Goal: Task Accomplishment & Management: Use online tool/utility

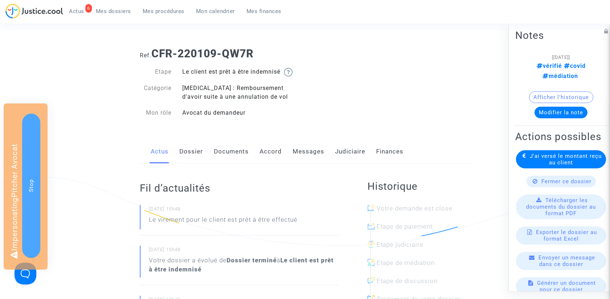
click at [306, 149] on link "Messages" at bounding box center [309, 152] width 32 height 24
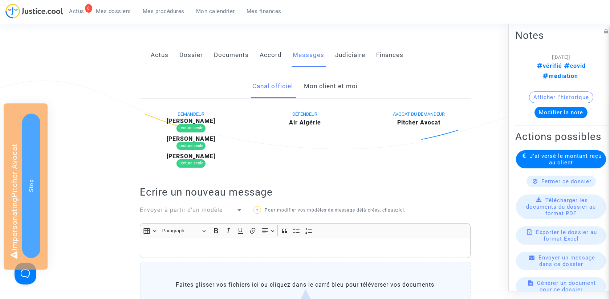
click at [334, 82] on link "Mon client et moi" at bounding box center [331, 86] width 54 height 24
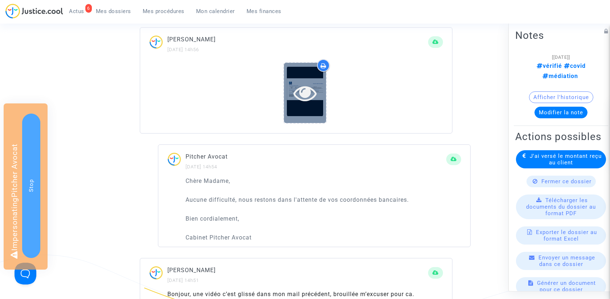
scroll to position [585, 0]
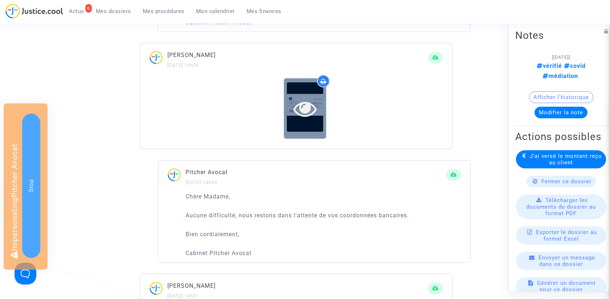
click at [306, 113] on icon at bounding box center [305, 108] width 24 height 23
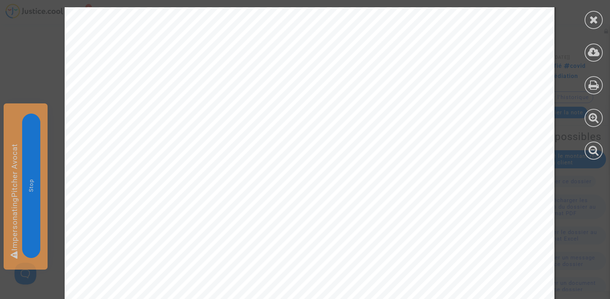
scroll to position [190, 0]
click at [594, 24] on icon at bounding box center [593, 19] width 9 height 11
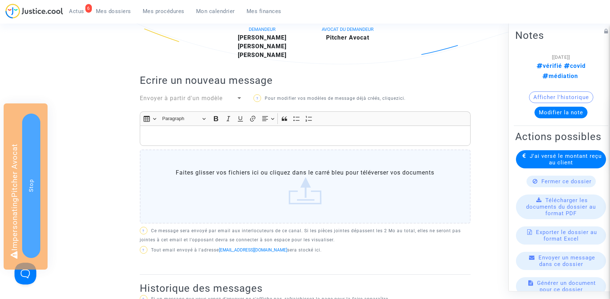
scroll to position [0, 0]
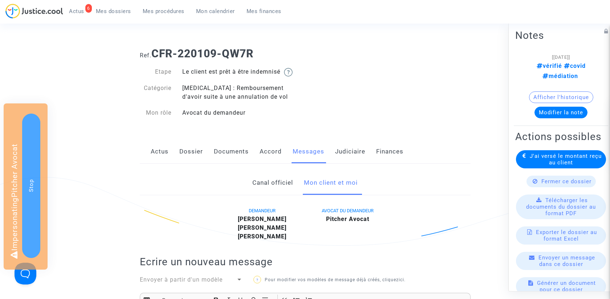
click at [191, 155] on link "Dossier" at bounding box center [191, 152] width 24 height 24
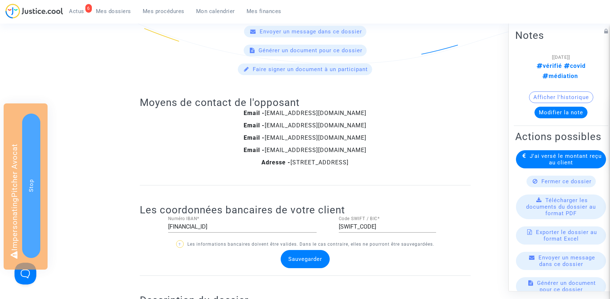
scroll to position [529, 0]
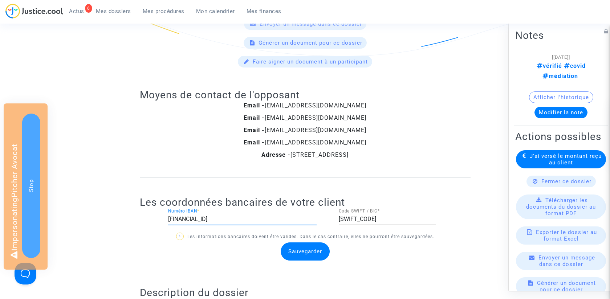
click at [272, 218] on input "[FINANCIAL_ID]" at bounding box center [242, 219] width 149 height 7
paste input "5820041010011856704A02292"
type input "FR5820041010011856704A02292"
click at [109, 161] on ng-component "Ref. CFR-220109-QW7R Etape Le client est prêt à être indemnisé Catégorie Covid …" at bounding box center [305, 193] width 523 height 1361
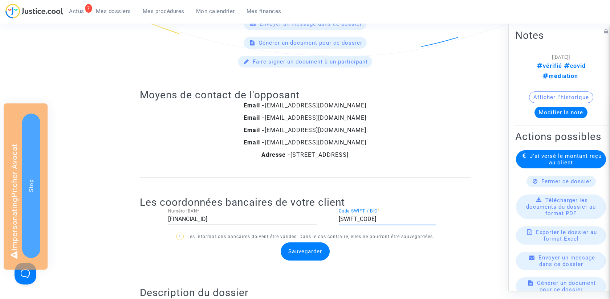
click at [390, 219] on div "CMCIFRPP Code SWIFT / BIC *" at bounding box center [387, 217] width 97 height 16
click at [389, 218] on input "[SWIFT_CODE]" at bounding box center [387, 219] width 97 height 7
type input "PSSTFRPPBOR"
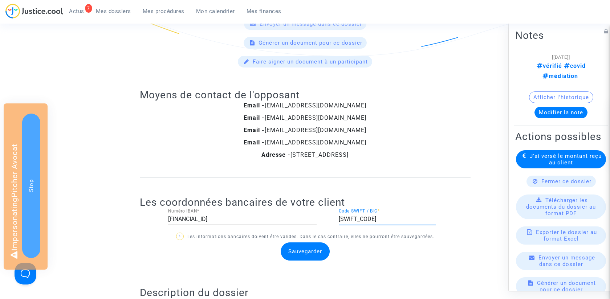
click at [306, 248] on span "Sauvegarder" at bounding box center [305, 251] width 34 height 7
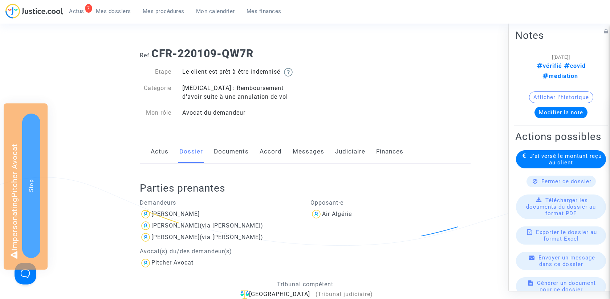
click at [323, 152] on div "Actus Dossier Documents Accord Messages Judiciaire Finances" at bounding box center [305, 152] width 331 height 24
click at [312, 152] on link "Messages" at bounding box center [309, 152] width 32 height 24
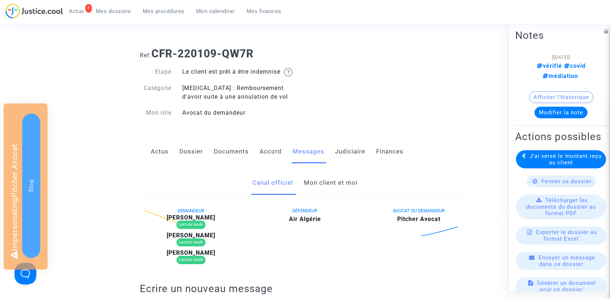
click at [329, 183] on link "Mon client et moi" at bounding box center [331, 183] width 54 height 24
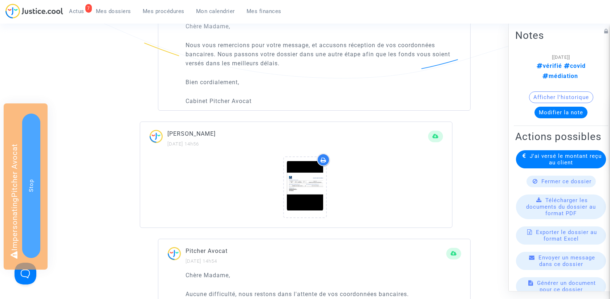
scroll to position [510, 0]
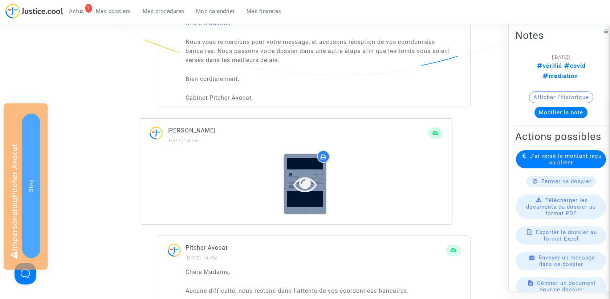
click at [308, 184] on icon at bounding box center [305, 183] width 24 height 23
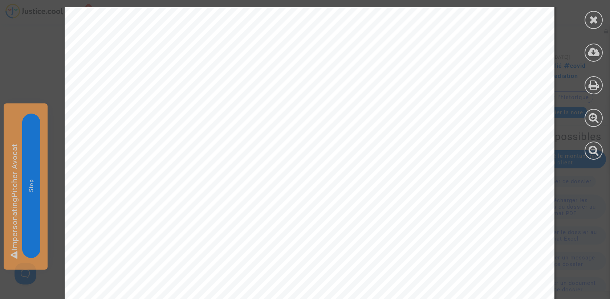
scroll to position [290, 0]
click at [598, 20] on icon at bounding box center [593, 19] width 9 height 11
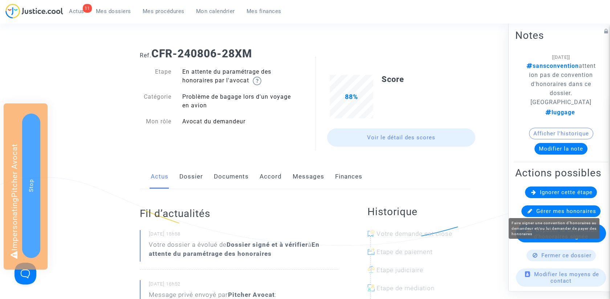
click at [572, 211] on span "Gérer mes honoraires" at bounding box center [566, 211] width 60 height 7
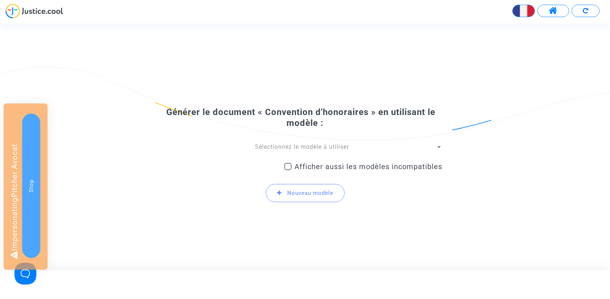
click at [289, 151] on div "Sélectionnez le modèle à utiliser" at bounding box center [302, 147] width 268 height 8
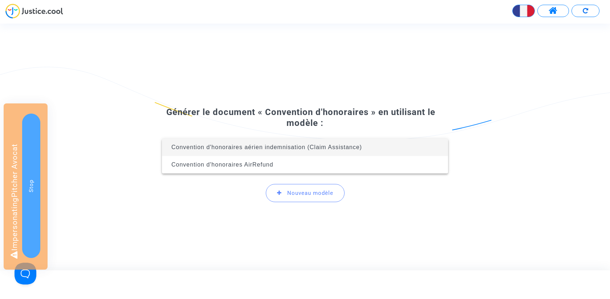
click at [280, 150] on span "Convention d'honoraires aérien indemnisation (Claim Assistance)" at bounding box center [266, 147] width 191 height 6
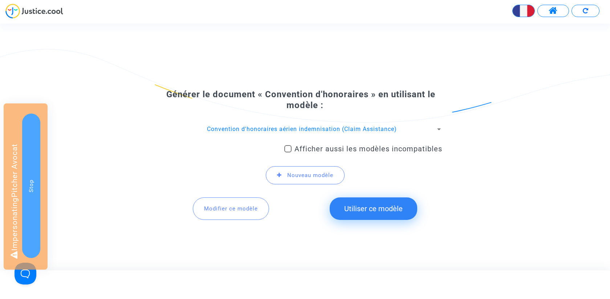
click at [239, 200] on button "Modifier ce modèle" at bounding box center [231, 209] width 76 height 23
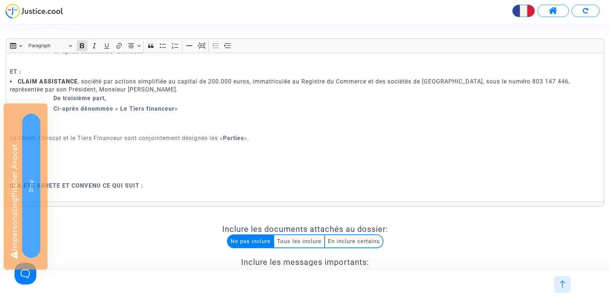
scroll to position [161, 0]
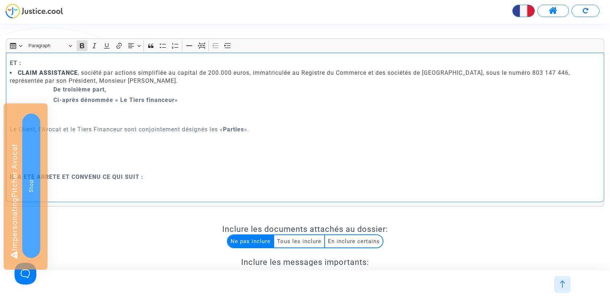
drag, startPoint x: 198, startPoint y: 97, endPoint x: 4, endPoint y: 56, distance: 197.5
click at [4, 56] on div "Rich Text Editor Insert table Insert table Heading Paragraph Paragraph Heading …" at bounding box center [304, 185] width 609 height 294
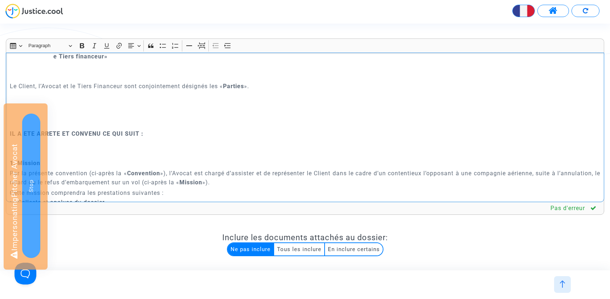
drag, startPoint x: 126, startPoint y: 84, endPoint x: 63, endPoint y: 84, distance: 62.8
click at [63, 84] on p "Le Client, l’Avocat et le Tiers Financeur sont conjointement désignés les « Par…" at bounding box center [305, 86] width 591 height 9
click at [37, 83] on p "Le Client, l’Avocat sont conjointement désignés les « Parties »." at bounding box center [305, 86] width 591 height 9
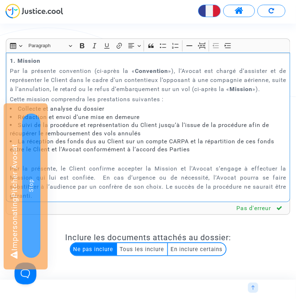
scroll to position [280, 0]
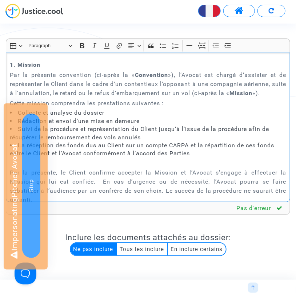
click at [179, 87] on p "Par la présente convention (ci-après la « Convention »), l’Avocat est chargé d’…" at bounding box center [148, 83] width 276 height 27
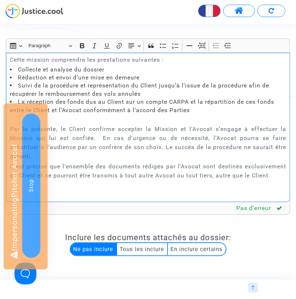
scroll to position [353, 0]
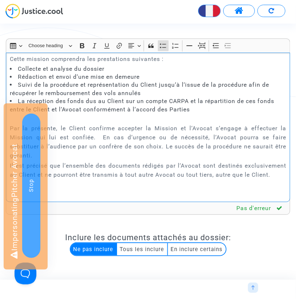
drag, startPoint x: 207, startPoint y: 110, endPoint x: 15, endPoint y: 66, distance: 197.1
click at [15, 66] on ul "Collecte et analyse du dossier Rédaction et envoi d’une mise en demeure Suivi d…" at bounding box center [148, 89] width 276 height 49
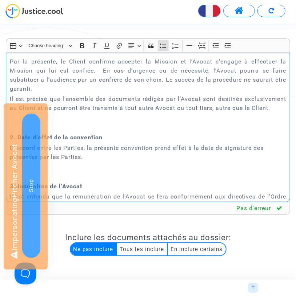
scroll to position [494, 0]
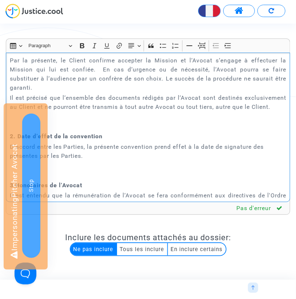
click at [102, 67] on p "Par la présente, le Client confirme accepter la Mission et l’Avocat s’engage à …" at bounding box center [148, 74] width 276 height 36
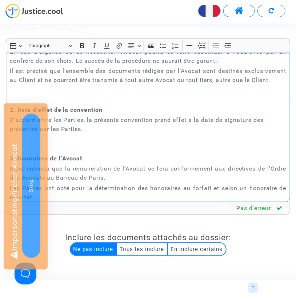
scroll to position [523, 0]
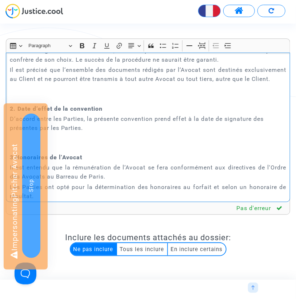
drag, startPoint x: 8, startPoint y: 69, endPoint x: 293, endPoint y: 86, distance: 285.5
click at [293, 86] on div "Rich Text Editor Insert table Insert table Heading Paragraph Paragraph Heading …" at bounding box center [147, 208] width 295 height 341
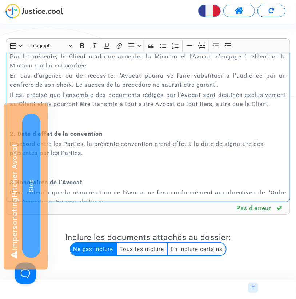
scroll to position [494, 0]
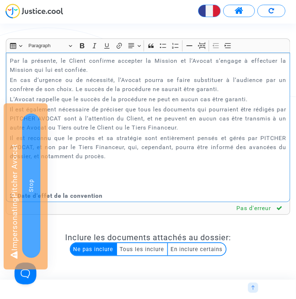
drag, startPoint x: 76, startPoint y: 86, endPoint x: 270, endPoint y: 91, distance: 194.3
click at [270, 91] on p "En cas d’urgence ou de nécessité, l’Avocat pourra se faire substituer à l’audie…" at bounding box center [148, 85] width 276 height 18
drag, startPoint x: 270, startPoint y: 91, endPoint x: 75, endPoint y: 88, distance: 195.0
click at [75, 88] on p "En cas d’urgence ou de nécessité, l’Avocat pourra se faire substituer à l’audie…" at bounding box center [148, 85] width 276 height 18
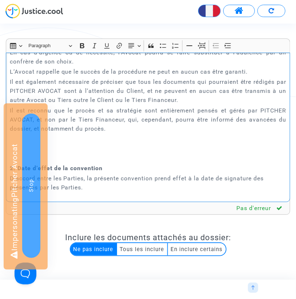
scroll to position [523, 0]
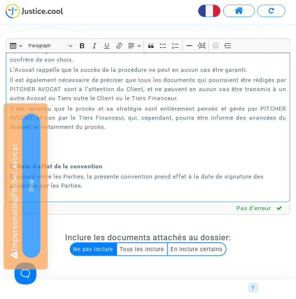
drag, startPoint x: 109, startPoint y: 125, endPoint x: 49, endPoint y: 77, distance: 77.0
click at [49, 77] on div "CONVENTION D’HONORAIRES ENTRE LES SOUSSIGNES : Madame/Monsieur {dispute.mainDem…" at bounding box center [148, 128] width 284 height 150
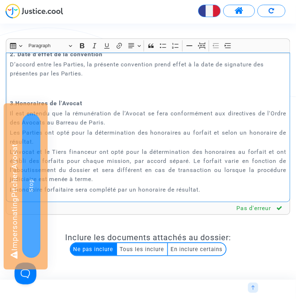
scroll to position [638, 0]
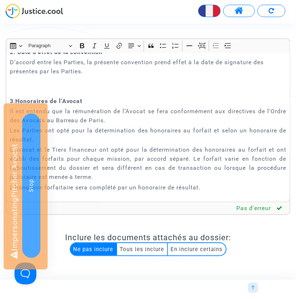
click at [94, 64] on p "D’accord entre les Parties, la présente convention prend effet à la date de sig…" at bounding box center [148, 67] width 276 height 18
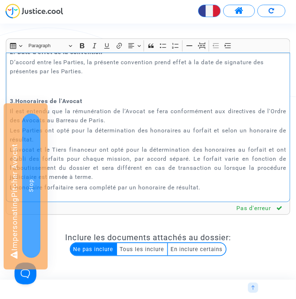
click at [94, 64] on p "D’accord entre les Parties, la présente convention prend effet à la date de sig…" at bounding box center [148, 67] width 276 height 18
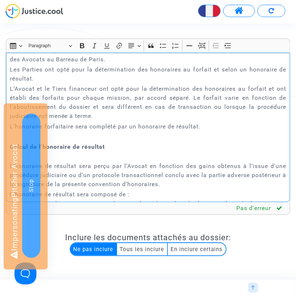
scroll to position [681, 0]
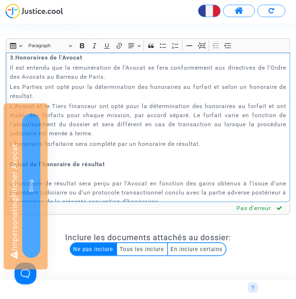
drag, startPoint x: 8, startPoint y: 65, endPoint x: 272, endPoint y: 155, distance: 279.5
click at [272, 155] on div "CONVENTION D’HONORAIRES ENTRE LES SOUSSIGNES : Madame/Monsieur {dispute.mainDem…" at bounding box center [148, 128] width 284 height 150
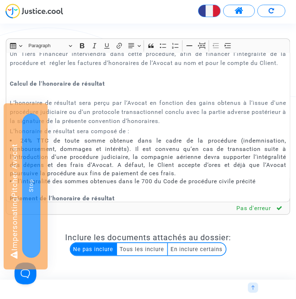
scroll to position [699, 0]
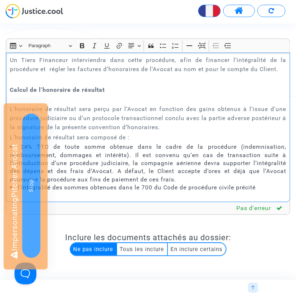
click at [57, 84] on p "Rich Text Editor, main" at bounding box center [148, 79] width 276 height 9
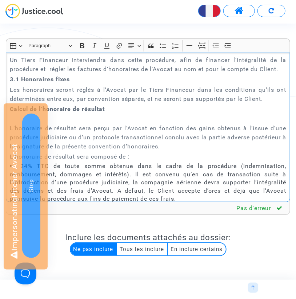
click at [285, 74] on p "Un Tiers Financeur interviendra dans cette procédure, afin de financer l’intégr…" at bounding box center [148, 65] width 276 height 18
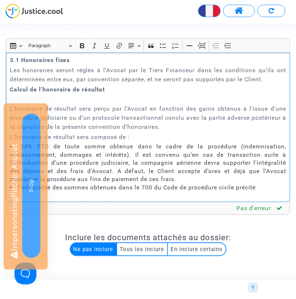
scroll to position [730, 0]
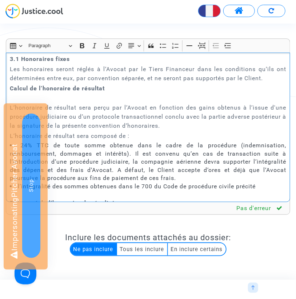
click at [276, 83] on p "Les honoraires seront réglés à l’Avocat par le Tiers Financeur dans les conditi…" at bounding box center [148, 74] width 276 height 18
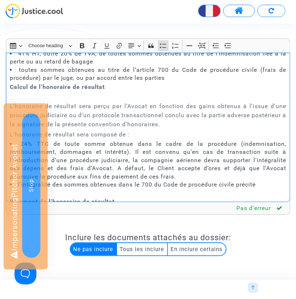
scroll to position [786, 0]
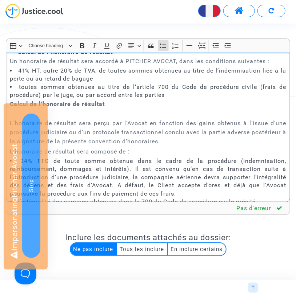
click at [21, 79] on li "41% HT, outre 20% de TVA, de toutes sommes obtenues au titre de l’indemnisation…" at bounding box center [148, 75] width 276 height 16
click at [110, 112] on p "Calcul de l’honoraire de résultat" at bounding box center [148, 108] width 276 height 18
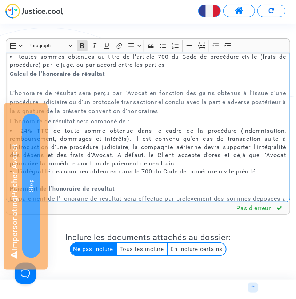
scroll to position [817, 0]
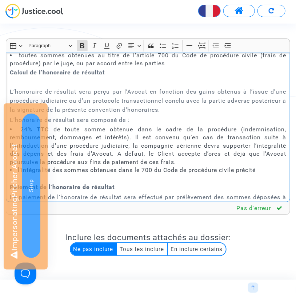
click at [87, 76] on strong "Calcul de l’honoraire de résultat" at bounding box center [57, 72] width 95 height 7
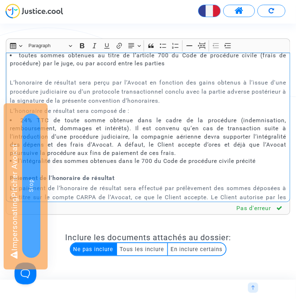
drag, startPoint x: 21, startPoint y: 90, endPoint x: 262, endPoint y: 171, distance: 253.8
click at [262, 171] on div "CONVENTION D’HONORAIRES ENTRE LES SOUSSIGNES : Madame/Monsieur {dispute.mainDem…" at bounding box center [148, 128] width 284 height 150
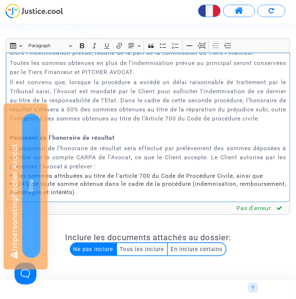
scroll to position [883, 0]
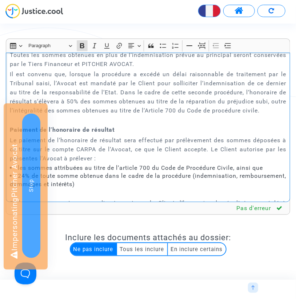
click at [90, 133] on strong "Paiement de l’honoraire de résultat" at bounding box center [62, 129] width 105 height 7
click at [160, 45] on icon "Editor toolbar" at bounding box center [162, 45] width 7 height 7
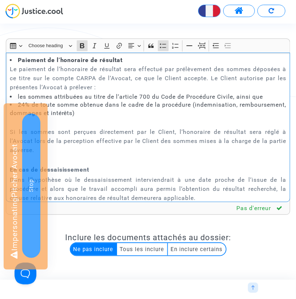
scroll to position [967, 0]
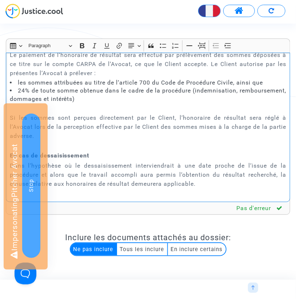
drag, startPoint x: 78, startPoint y: 142, endPoint x: 8, endPoint y: 66, distance: 103.3
click at [8, 66] on div "CONVENTION D’HONORAIRES ENTRE LES SOUSSIGNES : Madame/Monsieur {dispute.mainDem…" at bounding box center [148, 128] width 284 height 150
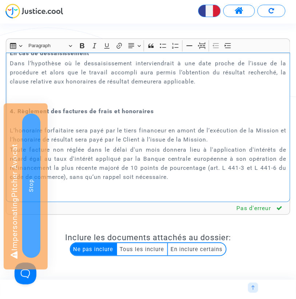
scroll to position [1044, 0]
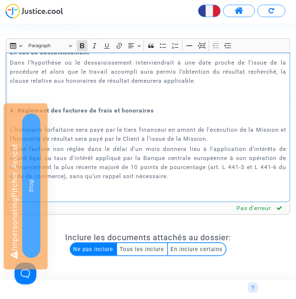
click at [8, 62] on div "CONVENTION D’HONORAIRES ENTRE LES SOUSSIGNES : Madame/Monsieur {dispute.mainDem…" at bounding box center [148, 128] width 284 height 150
click at [121, 82] on p "Dans l’hypothèse où le dessaisissement interviendrait à une date proche de l’is…" at bounding box center [148, 71] width 276 height 27
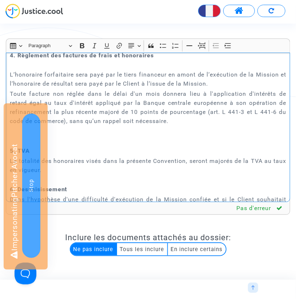
scroll to position [1110, 0]
click at [11, 58] on strong "4. Règlement des factures de frais et honoraires" at bounding box center [82, 55] width 144 height 7
drag, startPoint x: 17, startPoint y: 63, endPoint x: 221, endPoint y: 64, distance: 204.1
click at [221, 60] on p "5. Règlement des factures de frais et honoraires" at bounding box center [148, 54] width 276 height 9
click at [94, 87] on p "L’honoraire forfaitaire sera payé par le tiers financeur en amont de l’exécutio…" at bounding box center [148, 74] width 276 height 27
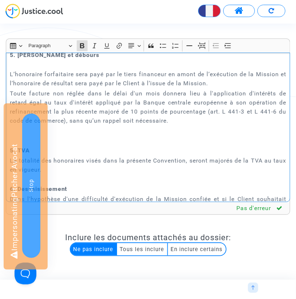
click at [94, 87] on p "L’honoraire forfaitaire sera payé par le tiers financeur en amont de l’exécutio…" at bounding box center [148, 74] width 276 height 27
click at [105, 111] on p "Toute facture non réglée dans le délai d'un mois donnera lieu à l'application d…" at bounding box center [148, 107] width 276 height 36
drag, startPoint x: 191, startPoint y: 132, endPoint x: 0, endPoint y: 82, distance: 197.3
click at [0, 82] on div "Rich Text Editor Insert table Insert table Heading Paragraph Paragraph Heading …" at bounding box center [148, 221] width 296 height 367
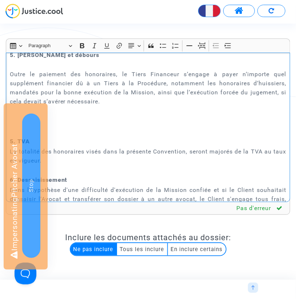
click at [37, 58] on strong "5. Dépebs et débours" at bounding box center [55, 55] width 90 height 7
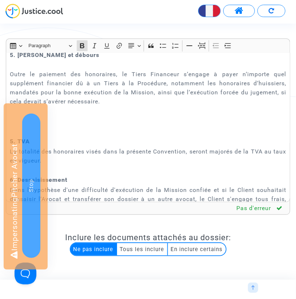
scroll to position [1144, 0]
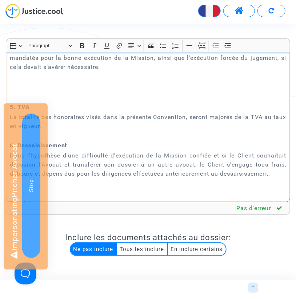
click at [65, 92] on p "Rich Text Editor, main" at bounding box center [148, 87] width 276 height 9
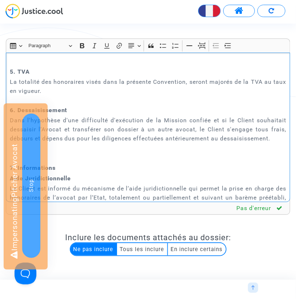
scroll to position [1176, 0]
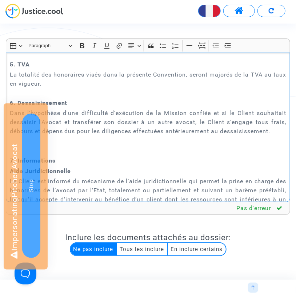
click at [13, 68] on strong "5. TVA" at bounding box center [20, 64] width 20 height 7
drag, startPoint x: 16, startPoint y: 70, endPoint x: 37, endPoint y: 70, distance: 20.7
click at [37, 69] on p "6. TVA" at bounding box center [148, 60] width 276 height 18
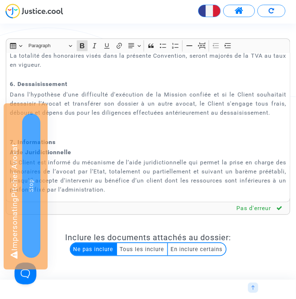
scroll to position [1270, 0]
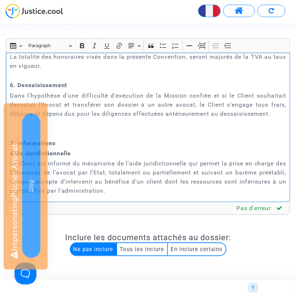
click at [282, 118] on p "Dans l'hypothèse d'une difficulté d'exécution de la Mission confiée et si le Cl…" at bounding box center [148, 104] width 276 height 27
drag, startPoint x: 281, startPoint y: 122, endPoint x: 3, endPoint y: 94, distance: 279.3
click at [3, 94] on div "Rich Text Editor Insert table Insert table Heading Paragraph Paragraph Heading …" at bounding box center [147, 208] width 295 height 341
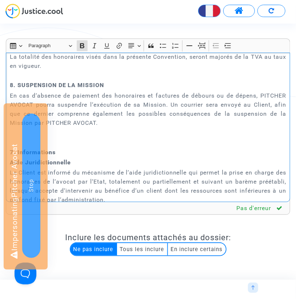
drag, startPoint x: 103, startPoint y: 97, endPoint x: 22, endPoint y: 97, distance: 81.3
click at [22, 89] on strong "8. SUSPENSION DE LA MISSION" at bounding box center [57, 85] width 94 height 7
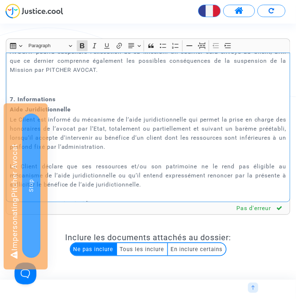
scroll to position [1336, 0]
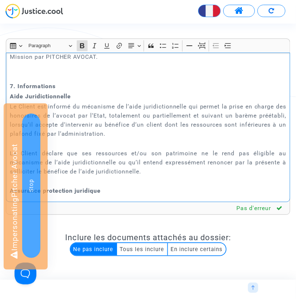
drag, startPoint x: 81, startPoint y: 102, endPoint x: 17, endPoint y: 95, distance: 65.0
click at [17, 95] on div "CONVENTION D’HONORAIRES ENTRE LES SOUSSIGNES : Madame/Monsieur {dispute.mainDem…" at bounding box center [148, 128] width 284 height 150
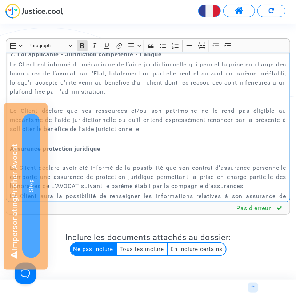
scroll to position [1370, 0]
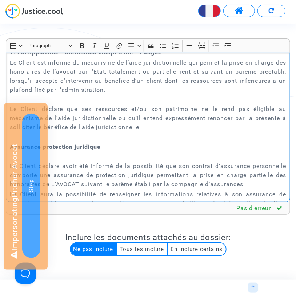
drag, startPoint x: 147, startPoint y: 136, endPoint x: 3, endPoint y: 70, distance: 158.1
click at [3, 70] on div "Rich Text Editor Insert table Insert table Heading Paragraph Paragraph Heading …" at bounding box center [147, 208] width 295 height 341
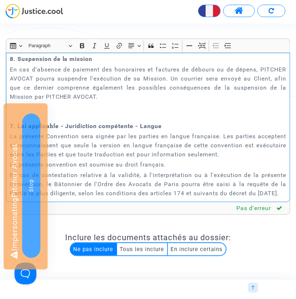
scroll to position [1375, 0]
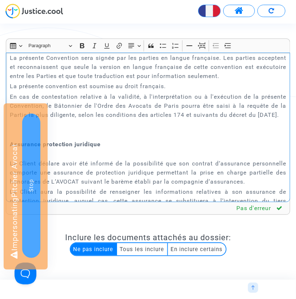
click at [12, 51] on strong "7. Loi applicable - Juridiction compétente - Langue" at bounding box center [86, 47] width 152 height 7
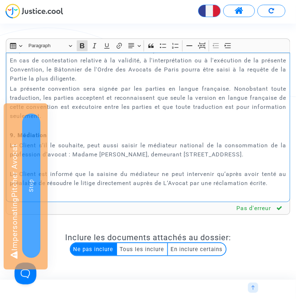
scroll to position [1701, 0]
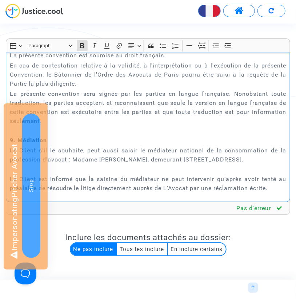
click at [167, 126] on p "La présente convention sera signée par les parties en langue française. Nonobst…" at bounding box center [148, 107] width 276 height 36
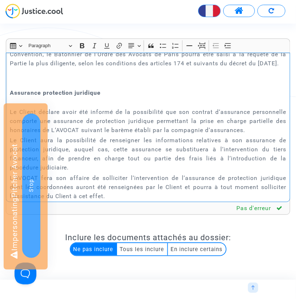
scroll to position [1422, 0]
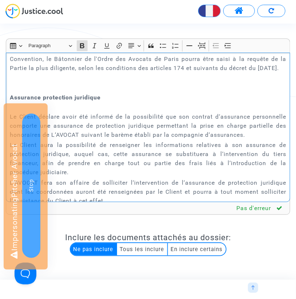
click at [64, 92] on p "Rich Text Editor, main" at bounding box center [148, 83] width 276 height 18
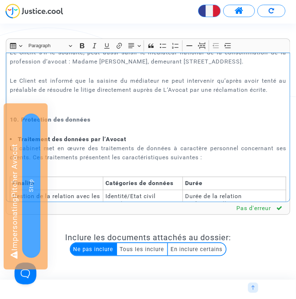
scroll to position [1471, 0]
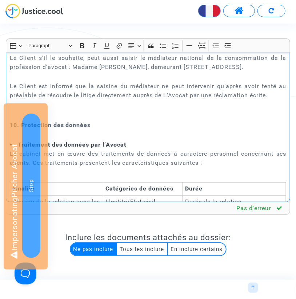
click at [13, 51] on strong "9. Médiation" at bounding box center [28, 47] width 37 height 7
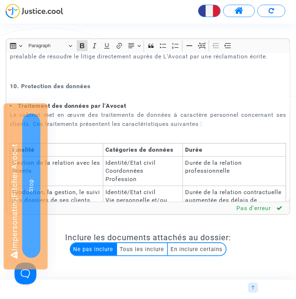
scroll to position [1509, 0]
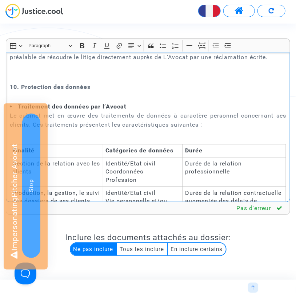
click at [148, 81] on p "​​​​​​​" at bounding box center [148, 72] width 276 height 18
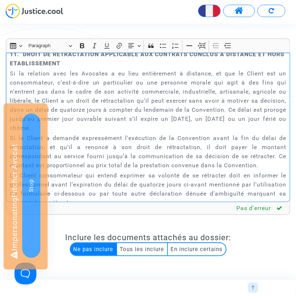
scroll to position [1533, 0]
drag, startPoint x: 25, startPoint y: 78, endPoint x: 89, endPoint y: 88, distance: 64.7
click at [89, 68] on p "11. DROIT DE RETRACTATION APPLICABLE AUX CONTRATS CONCLUS A DISTANCE ET HORS ET…" at bounding box center [148, 58] width 276 height 18
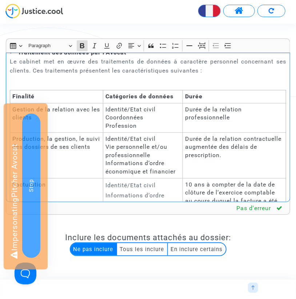
scroll to position [1883, 0]
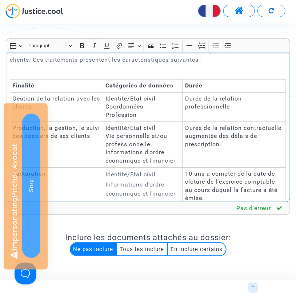
click at [76, 73] on p "Le cabinet met en œuvre des traitements de données à caractère personnel concer…" at bounding box center [148, 59] width 276 height 27
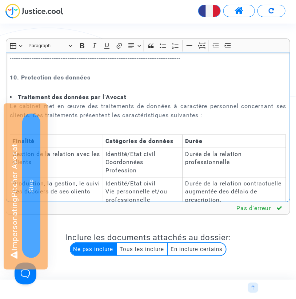
scroll to position [1849, 0]
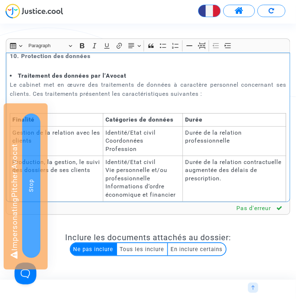
click at [18, 61] on p "10. Protection des données" at bounding box center [148, 56] width 276 height 9
click at [115, 61] on p "12. Protection des données" at bounding box center [148, 56] width 276 height 9
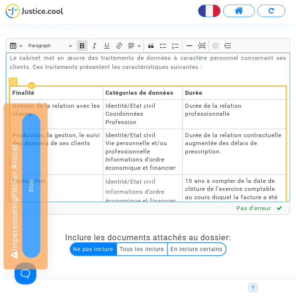
scroll to position [1877, 0]
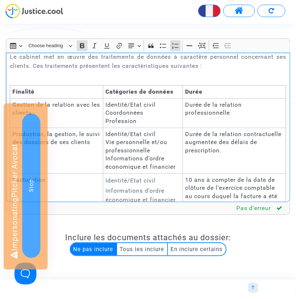
drag, startPoint x: 17, startPoint y: 75, endPoint x: 170, endPoint y: 75, distance: 152.5
click at [170, 52] on li "Traitement des données par l’Avocat" at bounding box center [148, 48] width 276 height 8
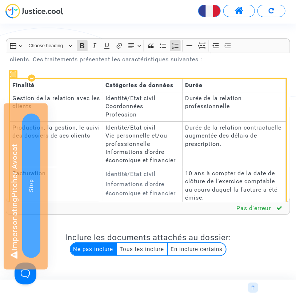
scroll to position [1883, 0]
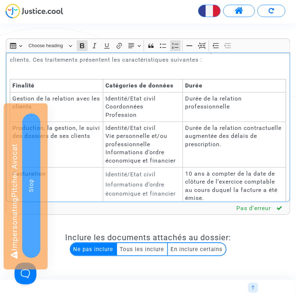
click at [124, 73] on p "Le cabinet met en œuvre des traitements de données à caractère personnel concer…" at bounding box center [148, 59] width 276 height 27
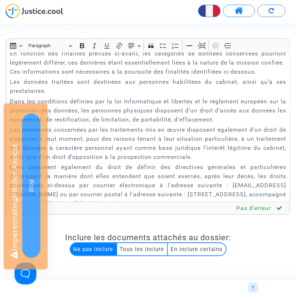
scroll to position [2150, 0]
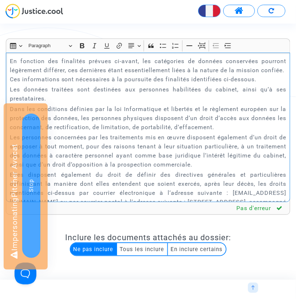
click at [10, 84] on p "En fonction des finalités prévues ci-avant, les catégories de données conservée…" at bounding box center [148, 70] width 276 height 27
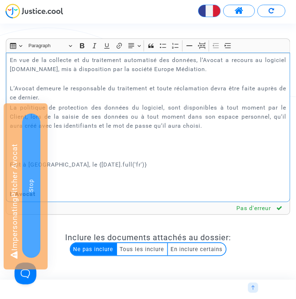
scroll to position [2352, 0]
click at [280, 24] on p "Les personnes concernées disposent du droit d’introduire une réclamation auprès…" at bounding box center [148, 19] width 276 height 9
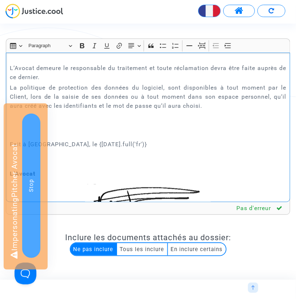
scroll to position [2441, 0]
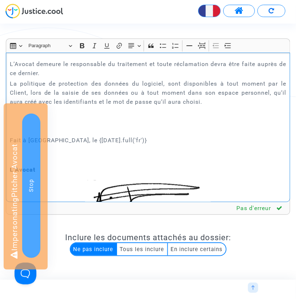
click at [39, 29] on strong "2. Prestataires" at bounding box center [61, 25] width 44 height 7
drag, startPoint x: 58, startPoint y: 60, endPoint x: 187, endPoint y: 61, distance: 129.3
click at [187, 30] on p "12. 2. Prestataires" at bounding box center [162, 25] width 247 height 9
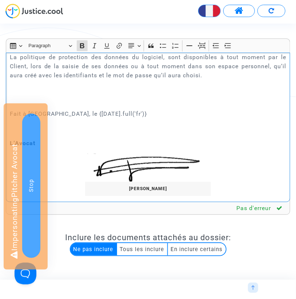
scroll to position [2443, 0]
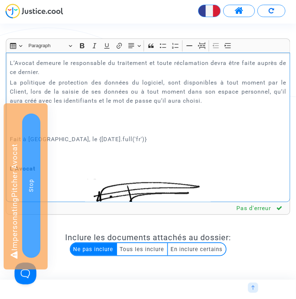
drag, startPoint x: 11, startPoint y: 68, endPoint x: 252, endPoint y: 131, distance: 249.0
click at [253, 131] on div "CONVENTION D’HONORAIRES ENTRE LES SOUSSIGNES : Madame/Monsieur {dispute.mainDem…" at bounding box center [148, 128] width 284 height 150
drag, startPoint x: 252, startPoint y: 131, endPoint x: 9, endPoint y: 68, distance: 251.3
click at [9, 68] on div "CONVENTION D’HONORAIRES ENTRE LES SOUSSIGNES : Madame/Monsieur {dispute.mainDem…" at bounding box center [148, 128] width 284 height 150
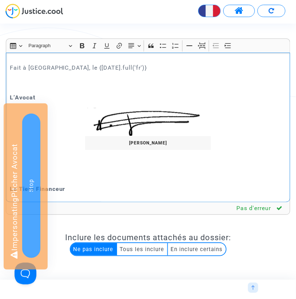
scroll to position [2570, 0]
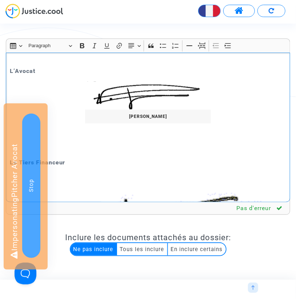
click at [39, 46] on p "Fait à Paris, le {today.full('fr')}" at bounding box center [148, 32] width 276 height 27
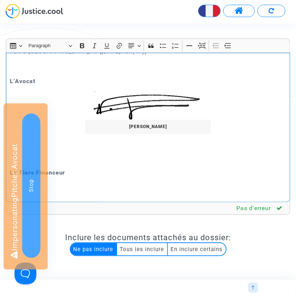
drag, startPoint x: 29, startPoint y: 84, endPoint x: 0, endPoint y: 84, distance: 28.7
click at [0, 84] on div "Rich Text Editor Insert table Insert table Heading Paragraph Paragraph Heading …" at bounding box center [148, 221] width 296 height 367
click at [155, 37] on p "​​​​​​​ Fait en deux exemplaires," at bounding box center [148, 28] width 276 height 18
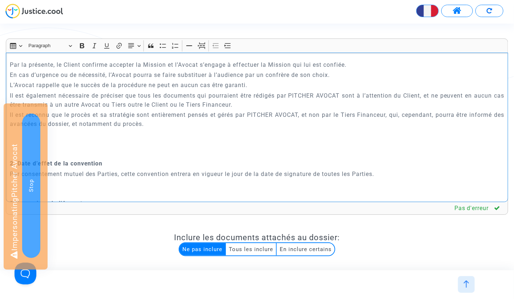
scroll to position [415, 0]
drag, startPoint x: 160, startPoint y: 126, endPoint x: 137, endPoint y: 74, distance: 56.9
click at [137, 74] on div "CONVENTION D’HONORAIRES ENTRE LES SOUSSIGNES : Madame/Monsieur {dispute.mainDem…" at bounding box center [257, 128] width 502 height 150
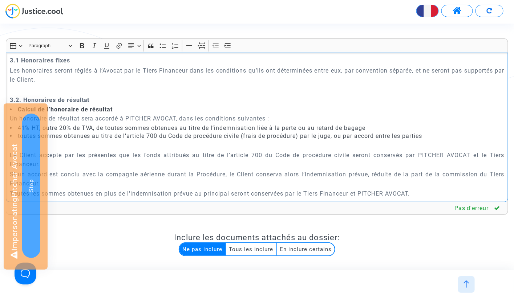
scroll to position [580, 0]
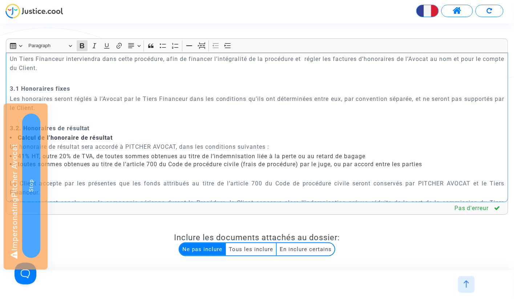
click at [57, 90] on strong "3.1 Honoraires fixes" at bounding box center [40, 88] width 60 height 7
click at [226, 44] on icon "Editor toolbar" at bounding box center [227, 45] width 7 height 7
click at [81, 127] on strong "3.2. Honoraires de résultat" at bounding box center [50, 128] width 80 height 7
click at [228, 42] on icon "Editor toolbar" at bounding box center [227, 45] width 7 height 7
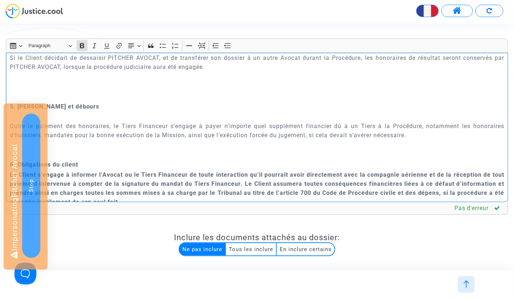
scroll to position [878, 0]
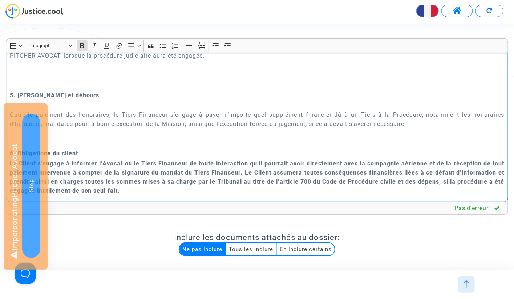
click at [121, 81] on p "Rich Text Editor, main" at bounding box center [257, 81] width 495 height 18
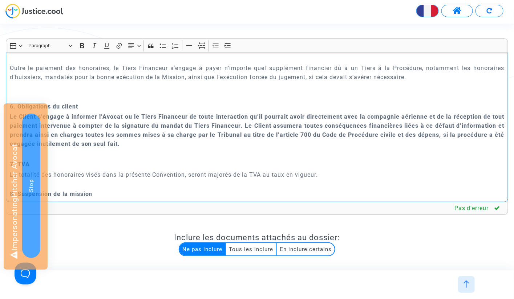
scroll to position [921, 0]
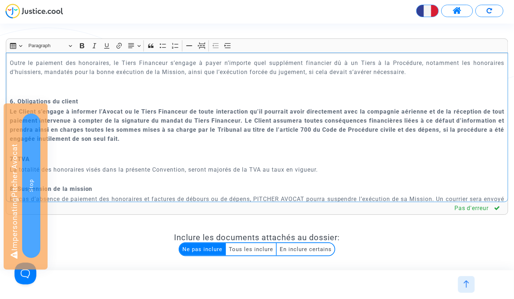
click at [86, 82] on p "Rich Text Editor, main" at bounding box center [257, 82] width 495 height 9
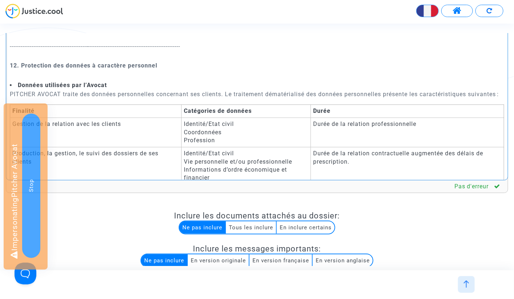
scroll to position [23, 0]
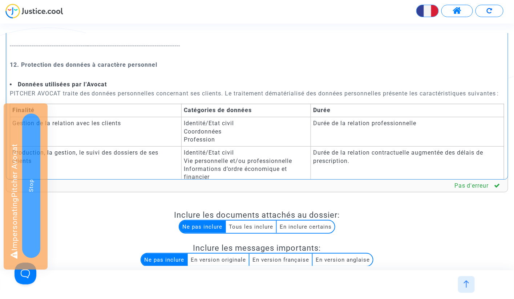
click at [16, 80] on div "CONVENTION D’HONORAIRES ENTRE LES SOUSSIGNES : Madame/Monsieur {dispute.mainDem…" at bounding box center [257, 105] width 502 height 150
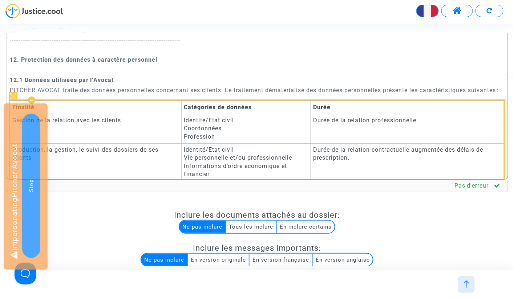
scroll to position [1432, 0]
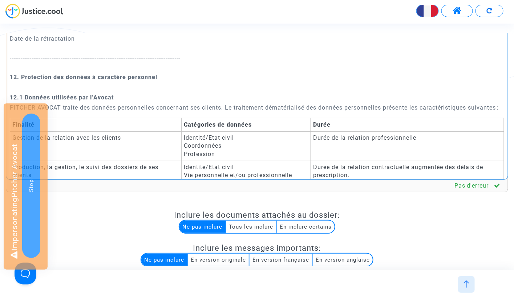
click at [91, 101] on p "12.1 Données utilisées par l’Avocat" at bounding box center [257, 97] width 495 height 9
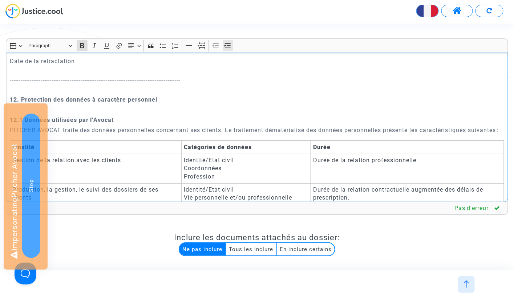
click at [231, 45] on button "Increase indent Increase indent" at bounding box center [228, 45] width 11 height 11
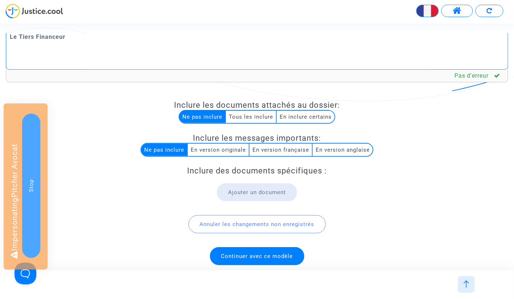
scroll to position [136, 0]
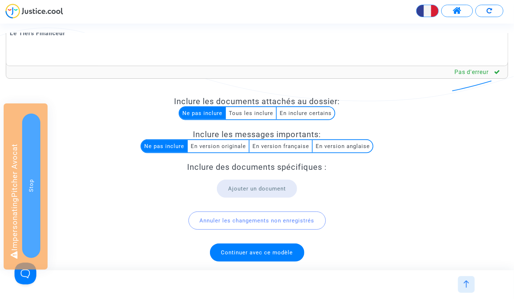
click at [270, 253] on span "Continuer avec ce modèle" at bounding box center [257, 253] width 94 height 18
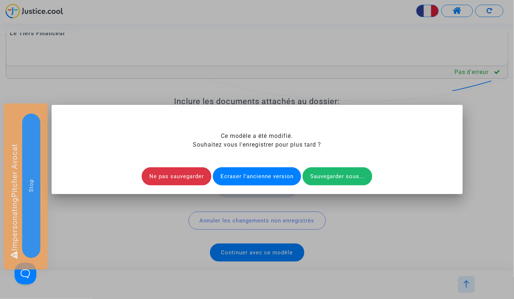
click at [353, 175] on div "Sauvegarder sous..." at bounding box center [337, 176] width 70 height 18
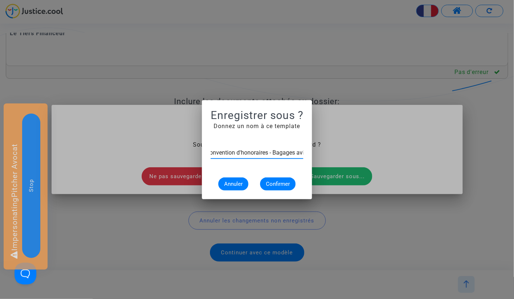
scroll to position [0, 11]
type input "Convention d'honoraires - Bagages avion"
click at [285, 183] on span "Confirmer" at bounding box center [278, 184] width 24 height 7
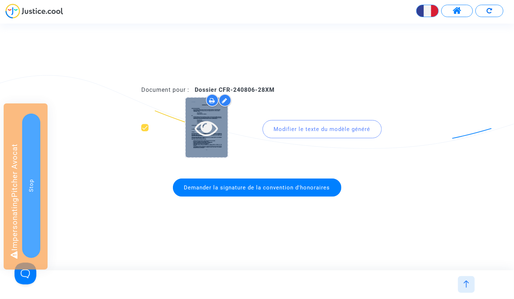
click at [210, 125] on icon at bounding box center [207, 127] width 24 height 23
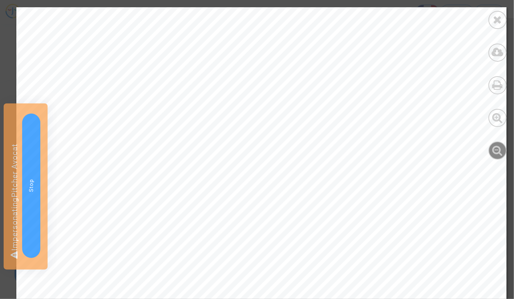
click at [499, 152] on icon at bounding box center [497, 150] width 11 height 11
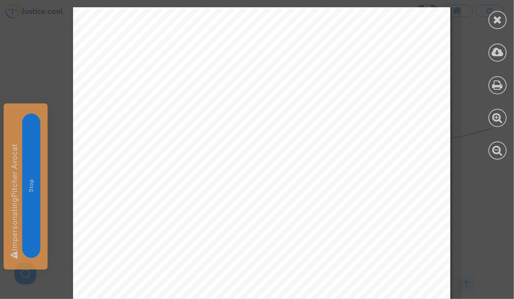
scroll to position [86, 0]
click at [501, 21] on icon at bounding box center [497, 19] width 9 height 11
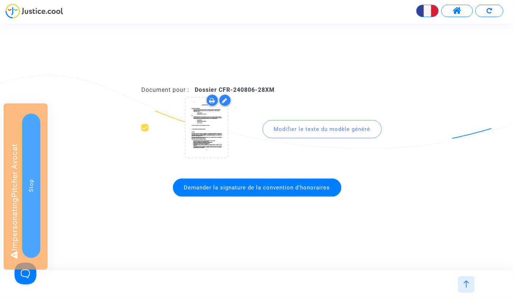
click at [492, 7] on button at bounding box center [489, 11] width 28 height 12
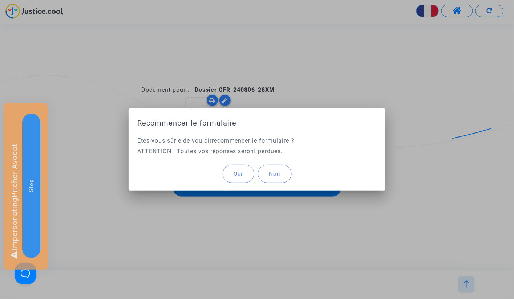
click at [242, 174] on span "Oui" at bounding box center [238, 174] width 9 height 7
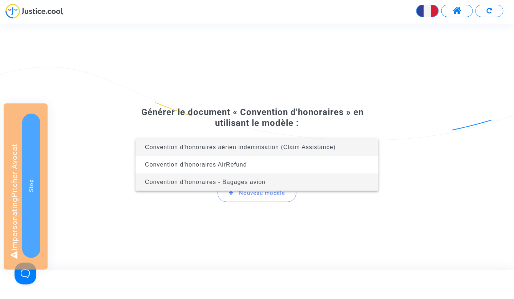
click at [241, 182] on span "Convention d'honoraires - Bagages avion" at bounding box center [205, 182] width 121 height 6
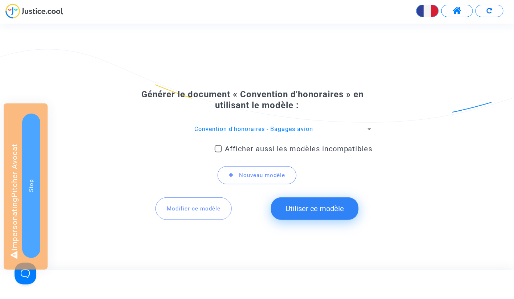
click at [187, 210] on span "Modifier ce modèle" at bounding box center [194, 209] width 54 height 7
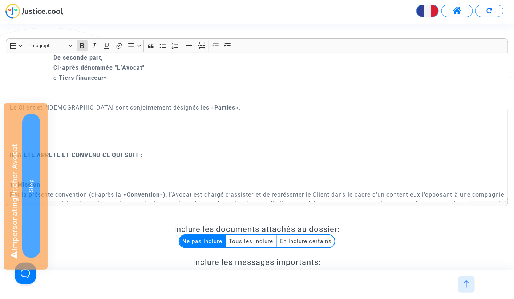
scroll to position [137, 0]
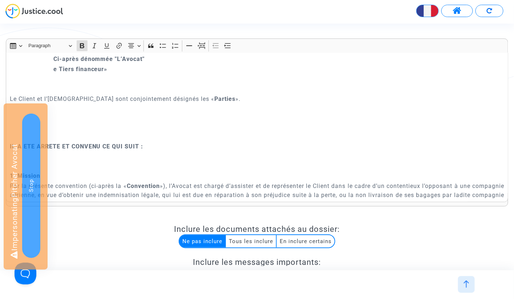
click at [94, 69] on strong "e Tiers financeur»" at bounding box center [80, 69] width 54 height 7
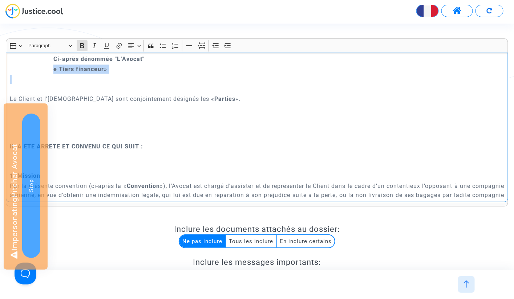
click at [94, 69] on strong "e Tiers financeur»" at bounding box center [80, 69] width 54 height 7
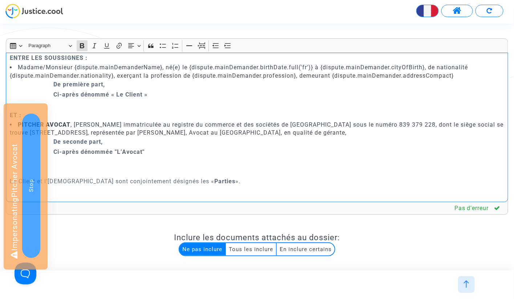
scroll to position [34, 0]
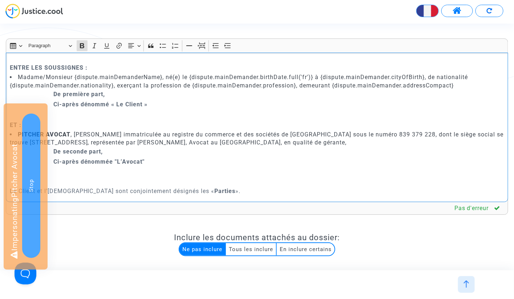
click at [85, 94] on strong "De première part," at bounding box center [79, 94] width 52 height 7
click at [78, 153] on strong "De seconde part," at bounding box center [78, 151] width 50 height 7
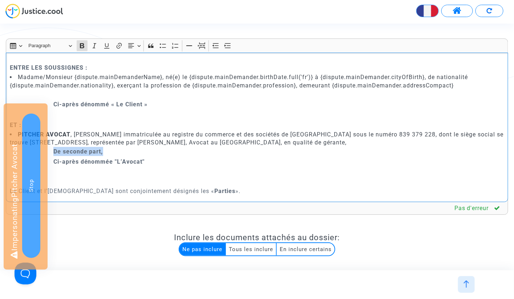
click at [78, 153] on strong "De seconde part," at bounding box center [78, 151] width 50 height 7
drag, startPoint x: 143, startPoint y: 105, endPoint x: 150, endPoint y: 105, distance: 7.3
click at [150, 105] on p "Ci-après dénommé « Le Client »" at bounding box center [278, 104] width 451 height 9
drag, startPoint x: 116, startPoint y: 103, endPoint x: 112, endPoint y: 103, distance: 4.0
click at [112, 103] on strong "Ci-après dénommé « Le Client"" at bounding box center [99, 104] width 92 height 7
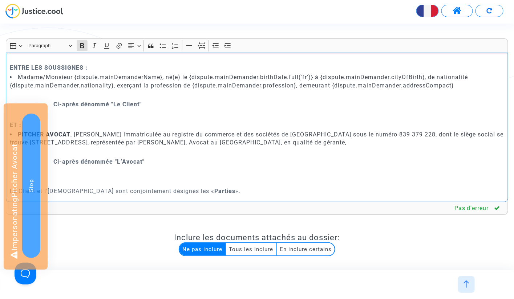
click at [183, 117] on p "Rich Text Editor, main" at bounding box center [257, 114] width 495 height 9
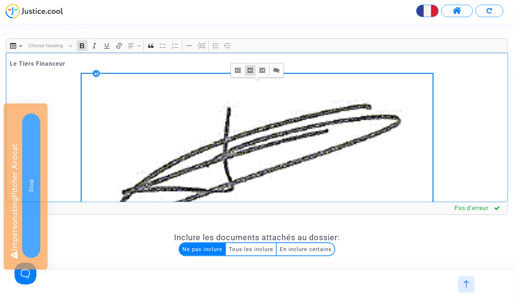
click at [191, 117] on img "Rich Text Editor, main" at bounding box center [257, 167] width 351 height 186
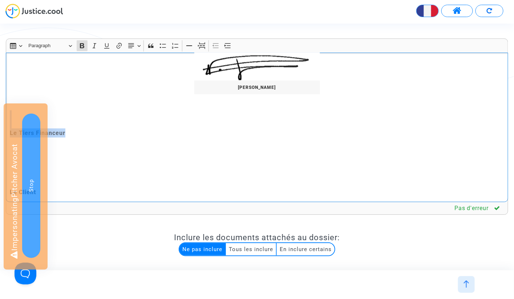
drag, startPoint x: 81, startPoint y: 131, endPoint x: 0, endPoint y: 126, distance: 80.8
click at [0, 126] on div "Rich Text Editor Insert table Insert table Heading Paragraph Paragraph Heading …" at bounding box center [257, 221] width 514 height 367
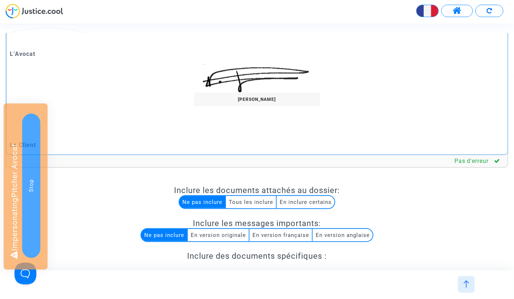
scroll to position [136, 0]
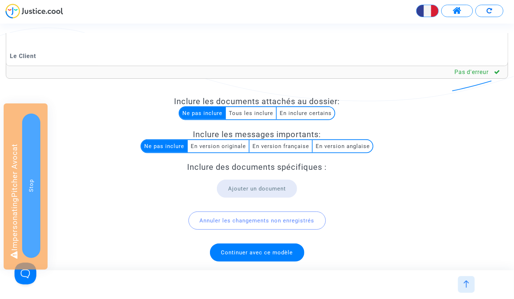
click at [246, 249] on span "Continuer avec ce modèle" at bounding box center [257, 252] width 72 height 7
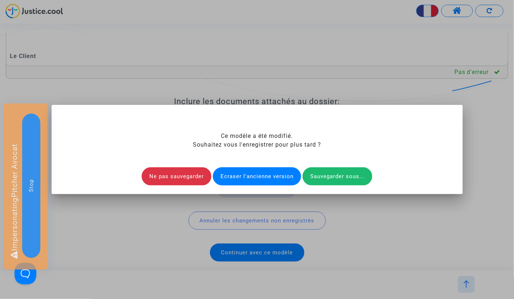
click at [254, 177] on div "Ecraser l'ancienne version" at bounding box center [257, 176] width 88 height 18
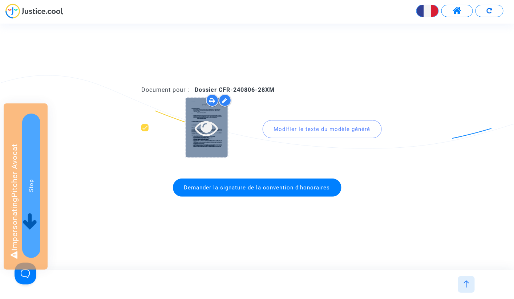
click at [210, 134] on icon at bounding box center [207, 127] width 24 height 23
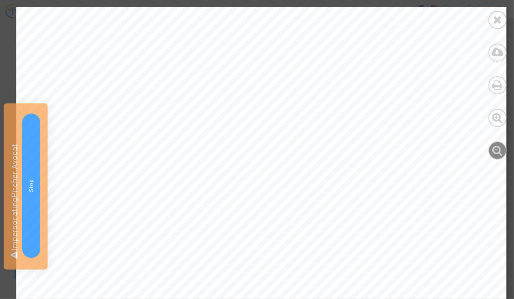
click at [492, 152] on icon at bounding box center [497, 150] width 11 height 11
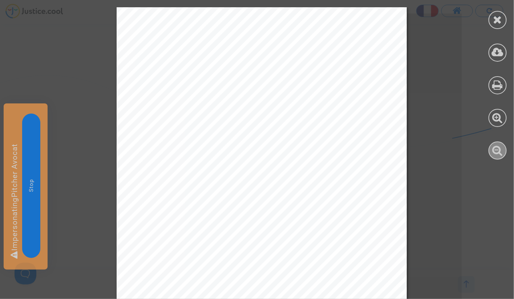
click at [492, 152] on icon at bounding box center [497, 150] width 11 height 11
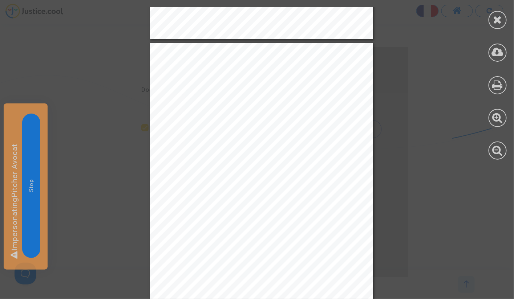
scroll to position [1565, 0]
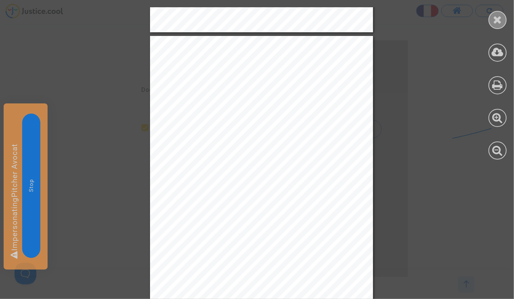
click at [498, 17] on icon at bounding box center [497, 19] width 9 height 11
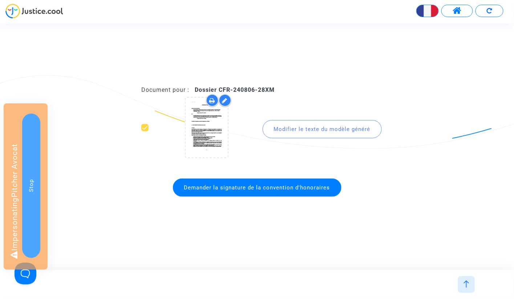
click at [468, 279] on div at bounding box center [466, 284] width 17 height 17
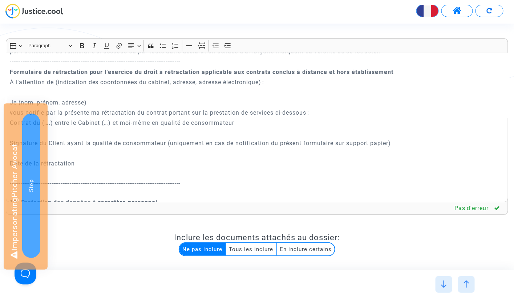
scroll to position [1261, 0]
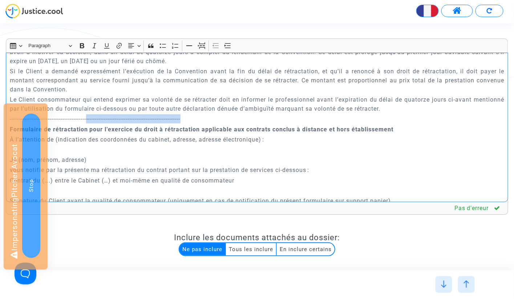
drag, startPoint x: 198, startPoint y: 117, endPoint x: 92, endPoint y: 117, distance: 105.7
click at [92, 117] on p "-------------------------------------------------------------------------------…" at bounding box center [257, 118] width 495 height 9
copy p "----------------------------------------------------"
click at [214, 117] on p "-------------------------------------------------------------------------------…" at bounding box center [257, 118] width 495 height 9
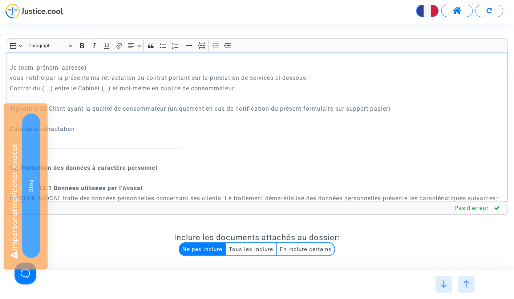
scroll to position [1395, 0]
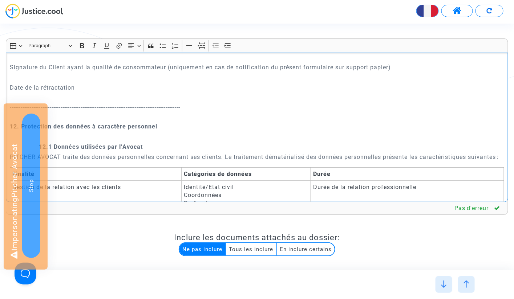
click at [198, 106] on p "-------------------------------------------------------------------------------…" at bounding box center [257, 112] width 495 height 18
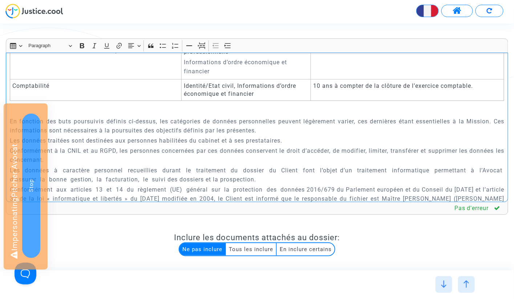
scroll to position [136, 0]
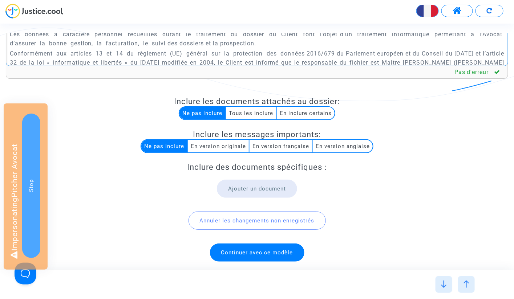
click at [238, 249] on span "Continuer avec ce modèle" at bounding box center [257, 252] width 72 height 7
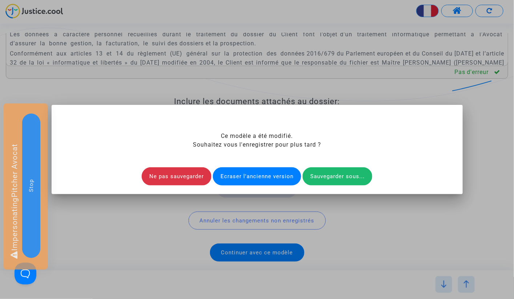
click at [252, 172] on div "Ecraser l'ancienne version" at bounding box center [257, 176] width 88 height 18
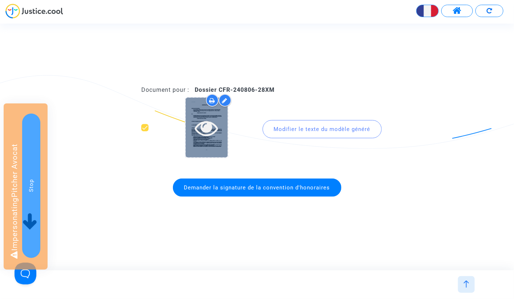
click at [214, 131] on icon at bounding box center [207, 127] width 24 height 23
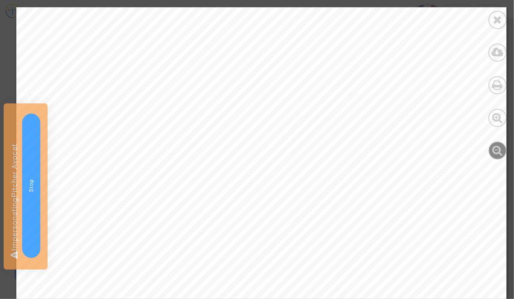
click at [499, 154] on icon at bounding box center [497, 150] width 11 height 11
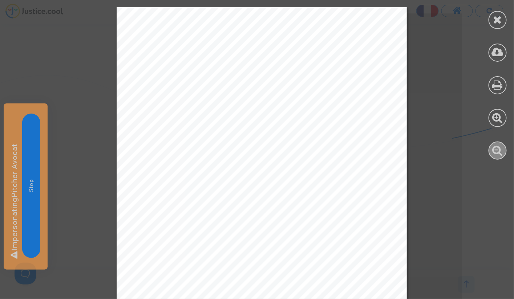
click at [499, 154] on icon at bounding box center [497, 150] width 11 height 11
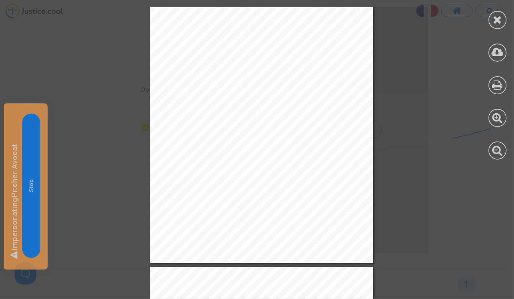
scroll to position [1040, 0]
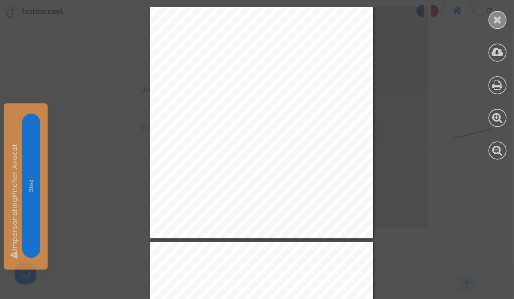
click at [496, 19] on icon at bounding box center [497, 19] width 9 height 11
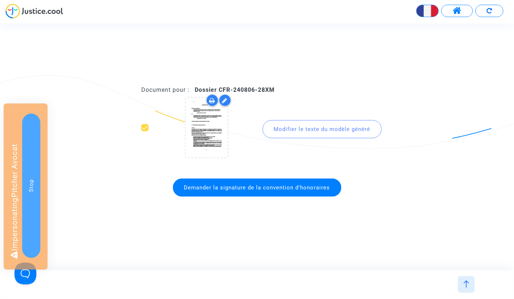
click at [462, 275] on div at bounding box center [256, 283] width 505 height 16
click at [463, 278] on div at bounding box center [466, 284] width 17 height 17
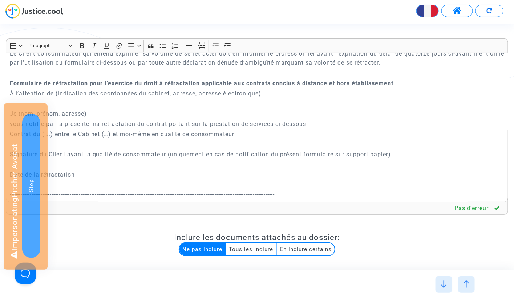
scroll to position [1300, 0]
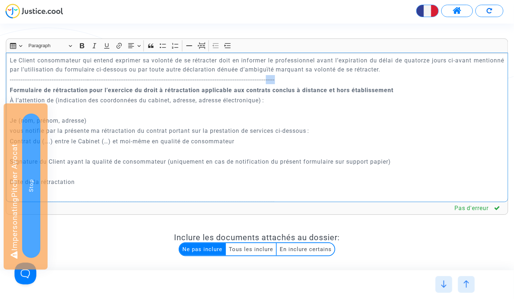
drag, startPoint x: 286, startPoint y: 79, endPoint x: 310, endPoint y: 79, distance: 23.6
click at [310, 79] on p "-------------------------------------------------------------------------------…" at bounding box center [257, 79] width 495 height 9
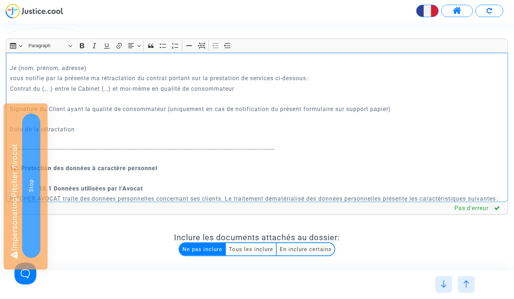
drag, startPoint x: 288, startPoint y: 199, endPoint x: 325, endPoint y: 199, distance: 37.0
click at [325, 199] on div "CONVENTION D’HONORAIRES ENTRE LES SOUSSIGNES : Madame/Monsieur {dispute.mainDem…" at bounding box center [257, 128] width 502 height 150
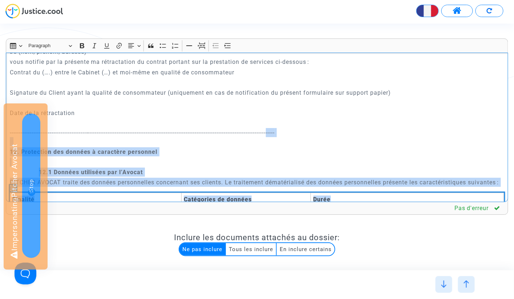
click at [306, 143] on p "-------------------------------------------------------------------------------…" at bounding box center [257, 137] width 495 height 18
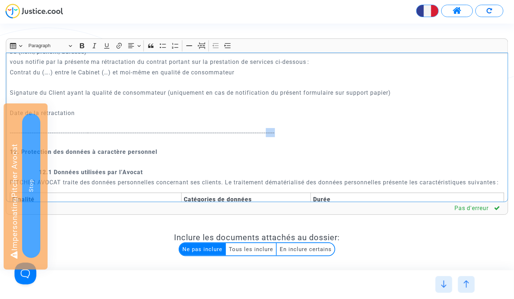
drag, startPoint x: 287, startPoint y: 133, endPoint x: 320, endPoint y: 133, distance: 32.3
click at [320, 133] on p "-------------------------------------------------------------------------------…" at bounding box center [257, 137] width 495 height 18
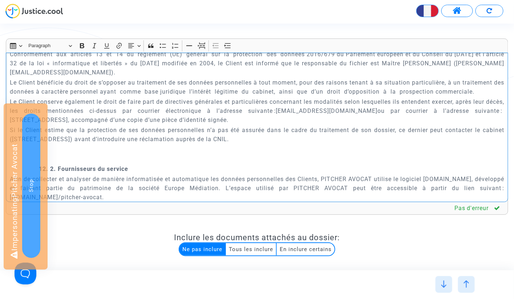
scroll to position [136, 0]
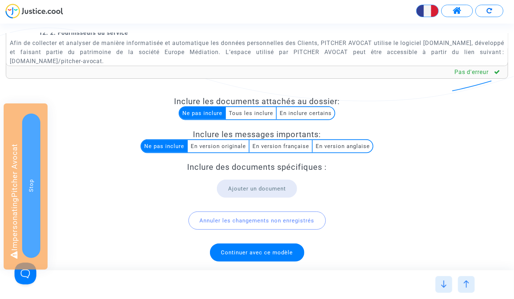
click at [282, 250] on span "Continuer avec ce modèle" at bounding box center [257, 252] width 72 height 7
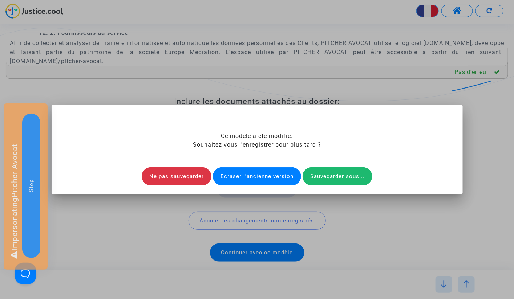
click at [274, 179] on div "Ecraser l'ancienne version" at bounding box center [257, 176] width 88 height 18
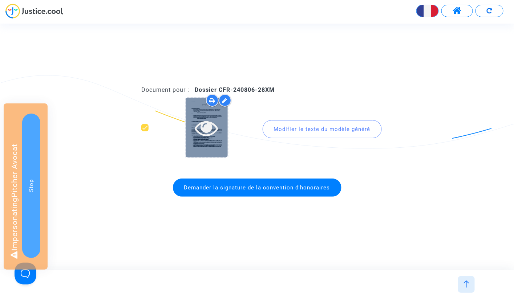
click at [215, 132] on icon at bounding box center [207, 127] width 24 height 23
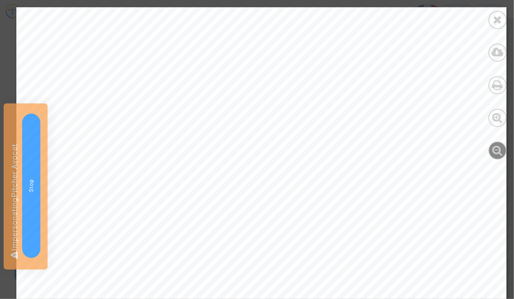
click at [505, 154] on div at bounding box center [497, 151] width 18 height 18
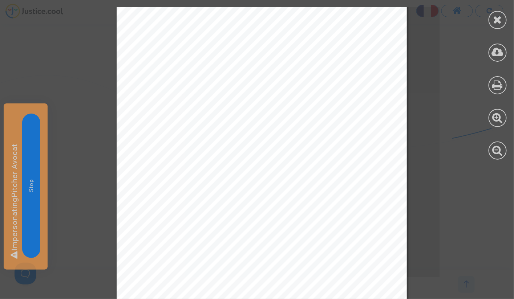
scroll to position [2017, 0]
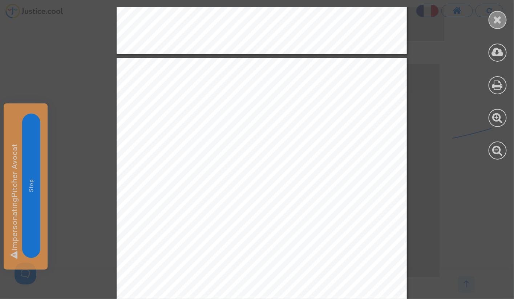
click at [499, 19] on icon at bounding box center [497, 19] width 9 height 11
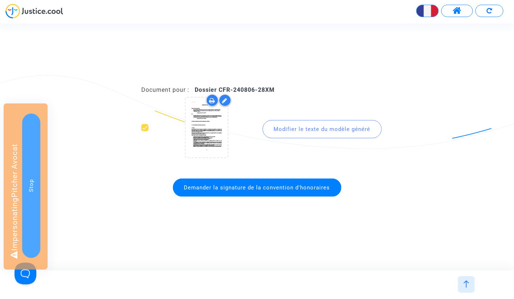
click at [457, 54] on div "Document pour : Dossier CFR-240806-28XM Modifier le texte du modèle généré Dema…" at bounding box center [257, 147] width 514 height 247
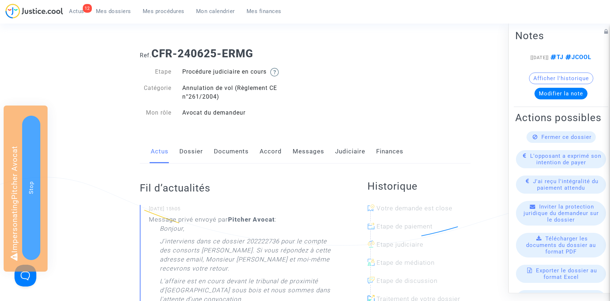
click at [350, 150] on link "Judiciaire" at bounding box center [350, 152] width 30 height 24
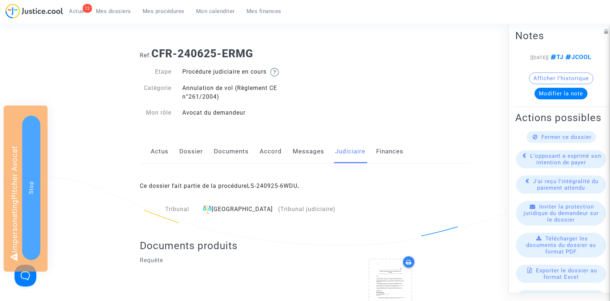
click at [320, 153] on link "Messages" at bounding box center [309, 152] width 32 height 24
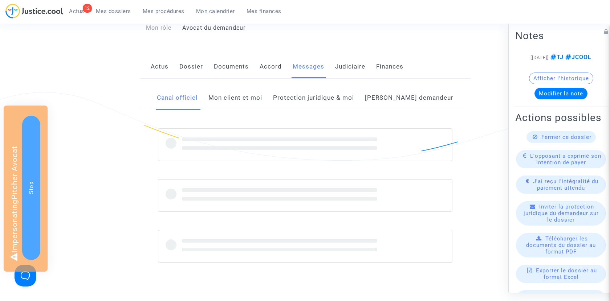
scroll to position [113, 0]
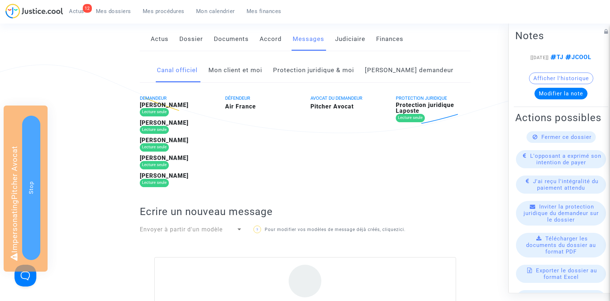
click at [414, 69] on link "[PERSON_NAME] demandeur" at bounding box center [409, 70] width 89 height 24
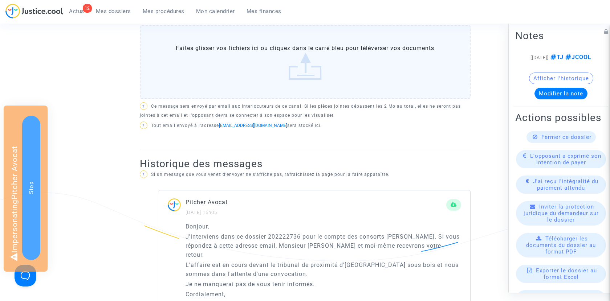
scroll to position [322, 0]
